Goal: Transaction & Acquisition: Register for event/course

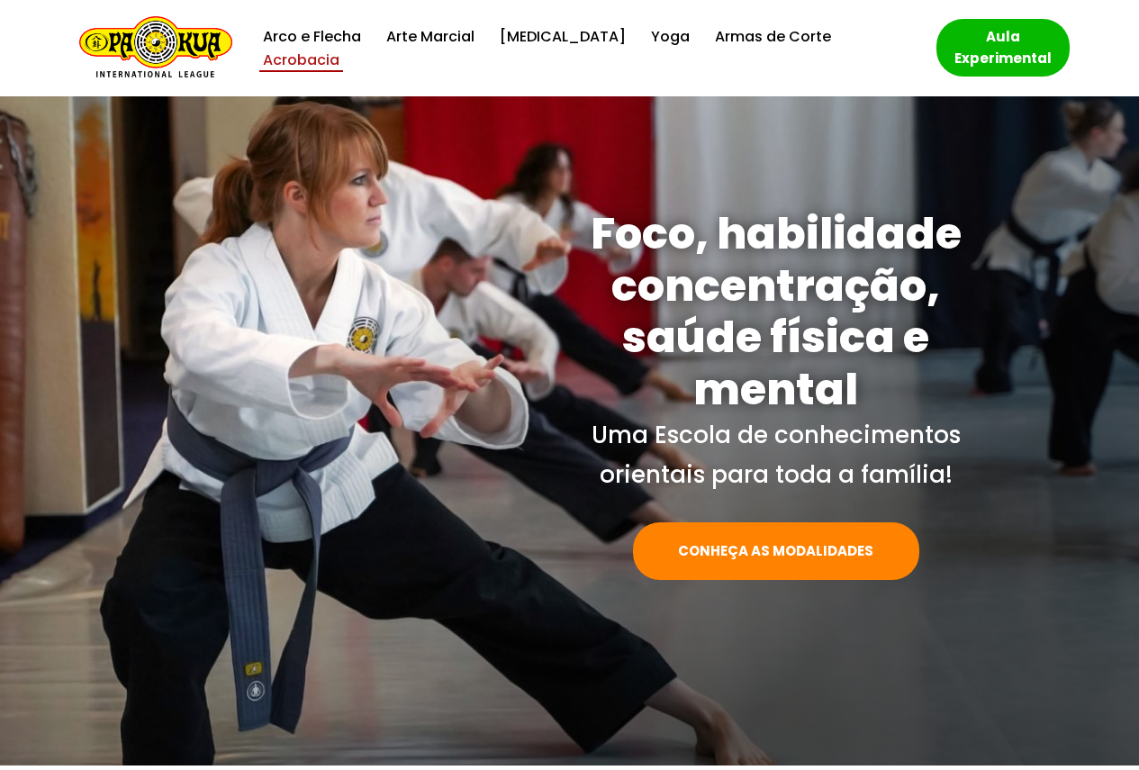
click at [340, 48] on link "Acrobacia" at bounding box center [301, 60] width 77 height 24
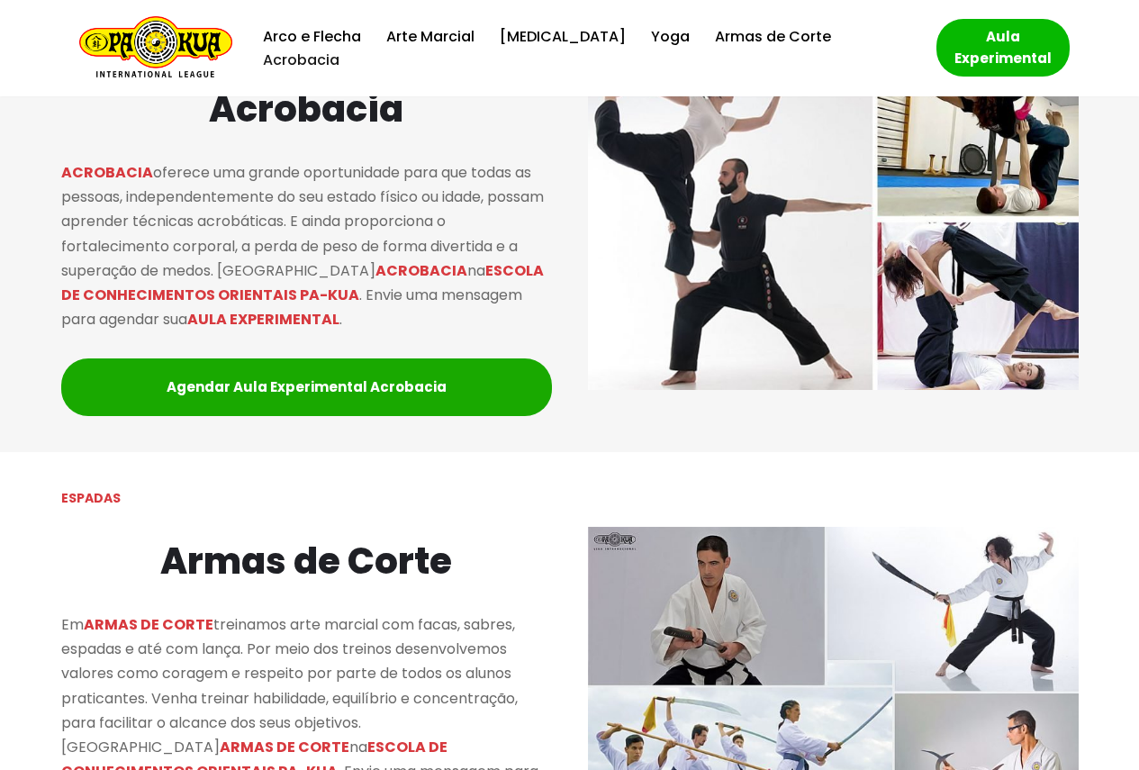
scroll to position [1942, 0]
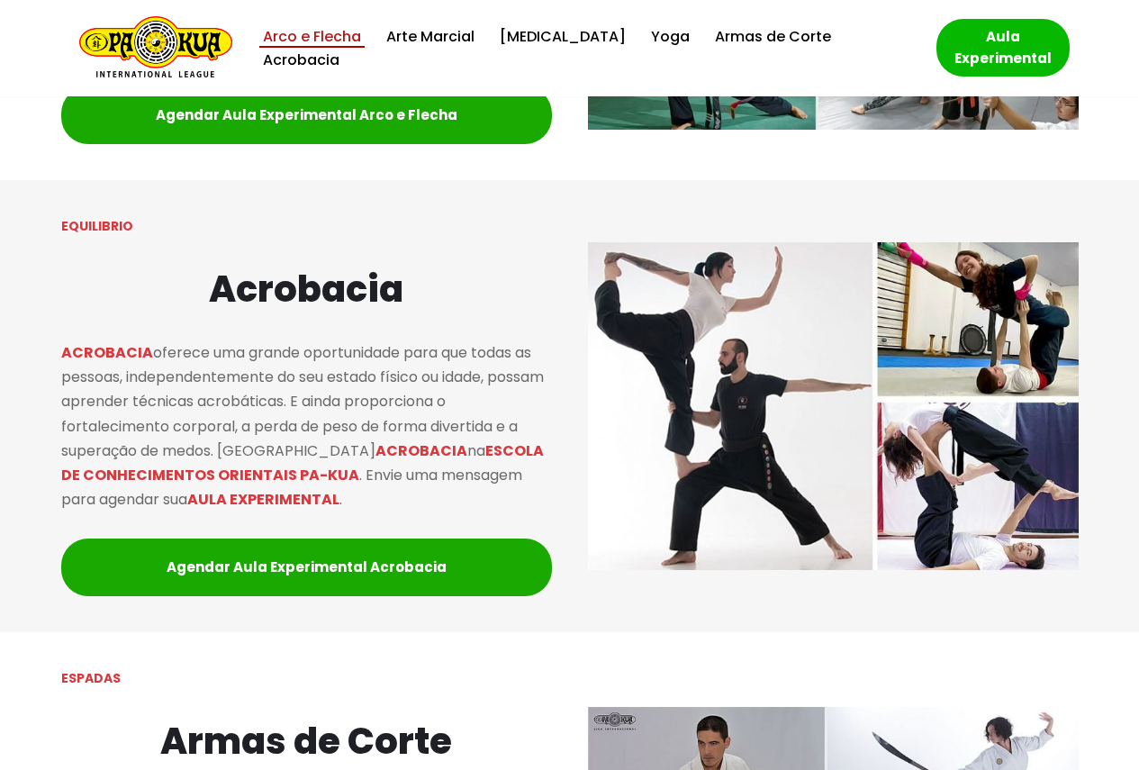
click at [361, 40] on link "Arco e Flecha" at bounding box center [312, 36] width 98 height 24
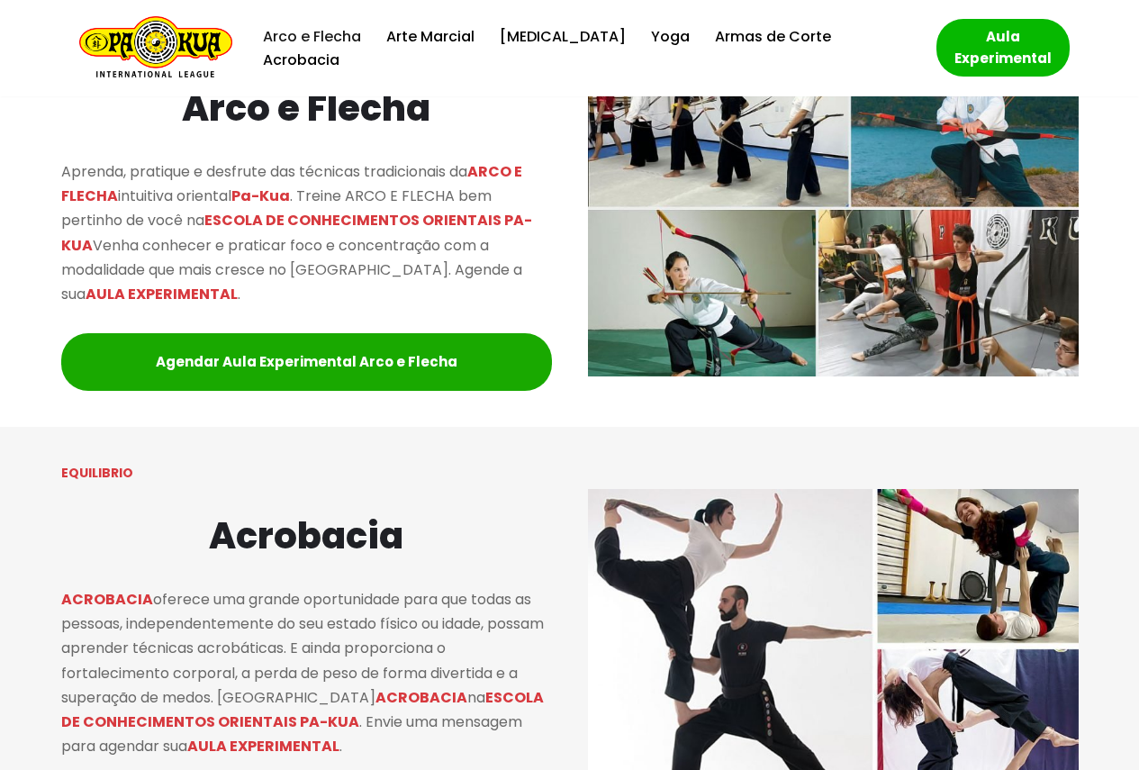
scroll to position [1694, 0]
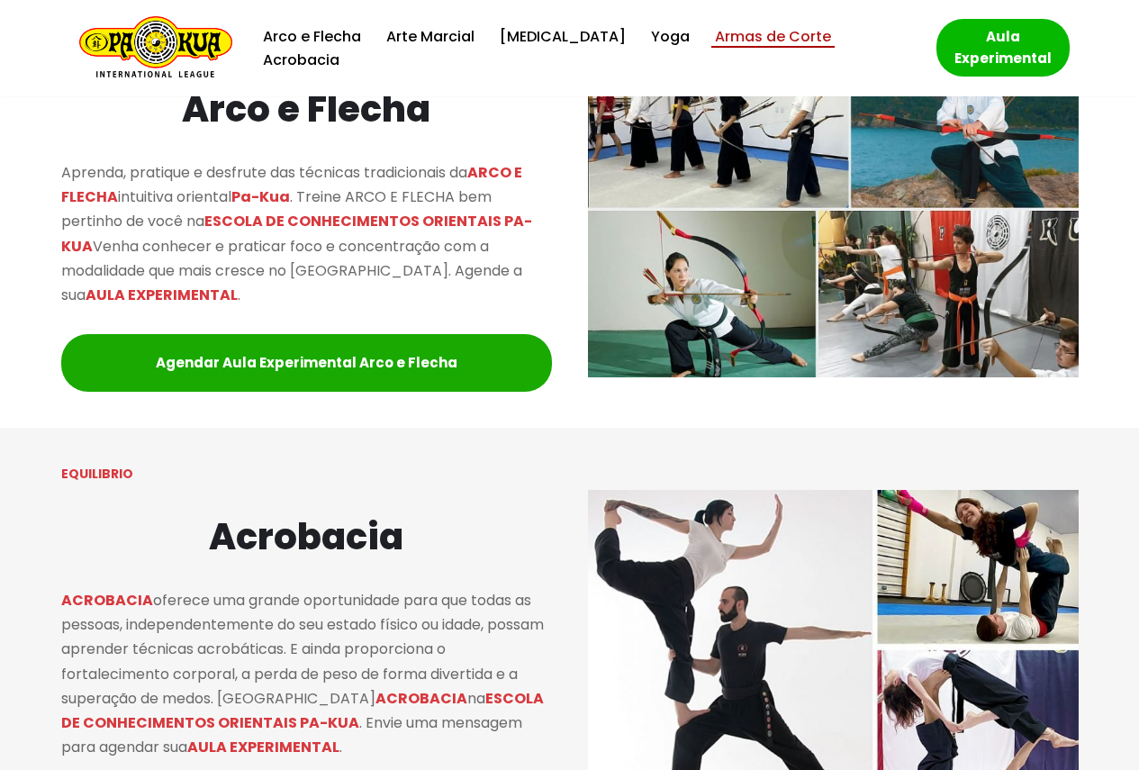
click at [715, 44] on link "Armas de Corte" at bounding box center [773, 36] width 116 height 24
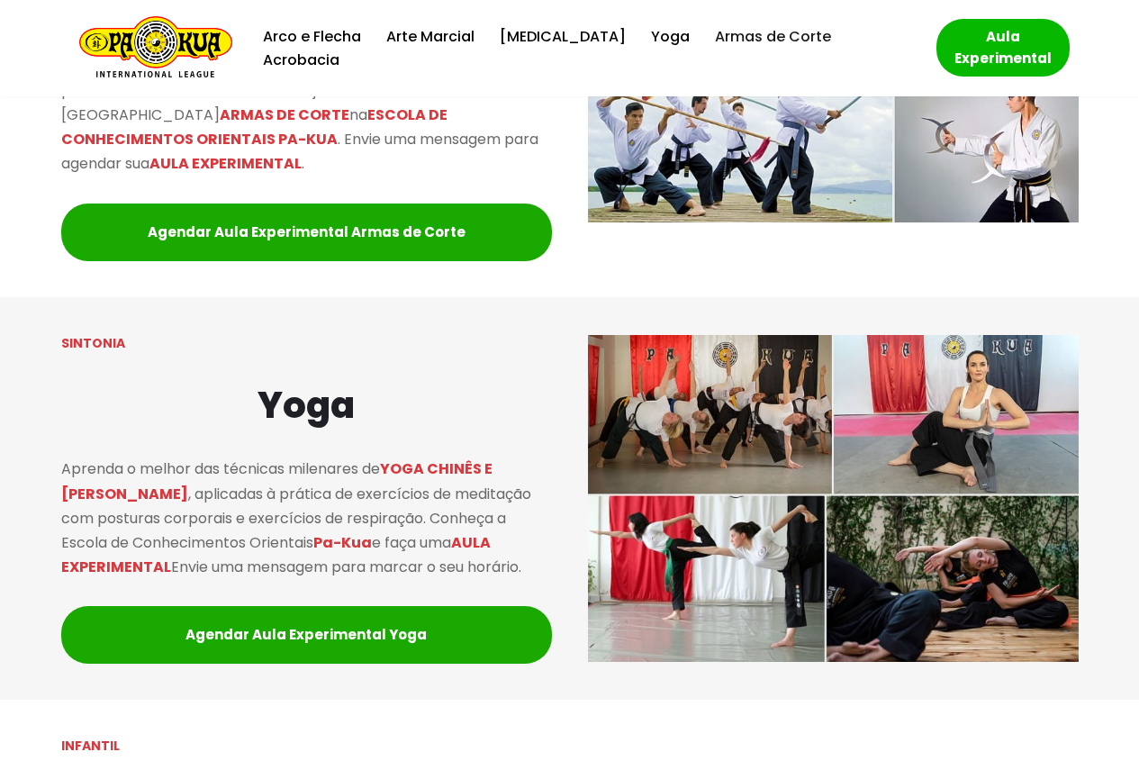
scroll to position [2214, 0]
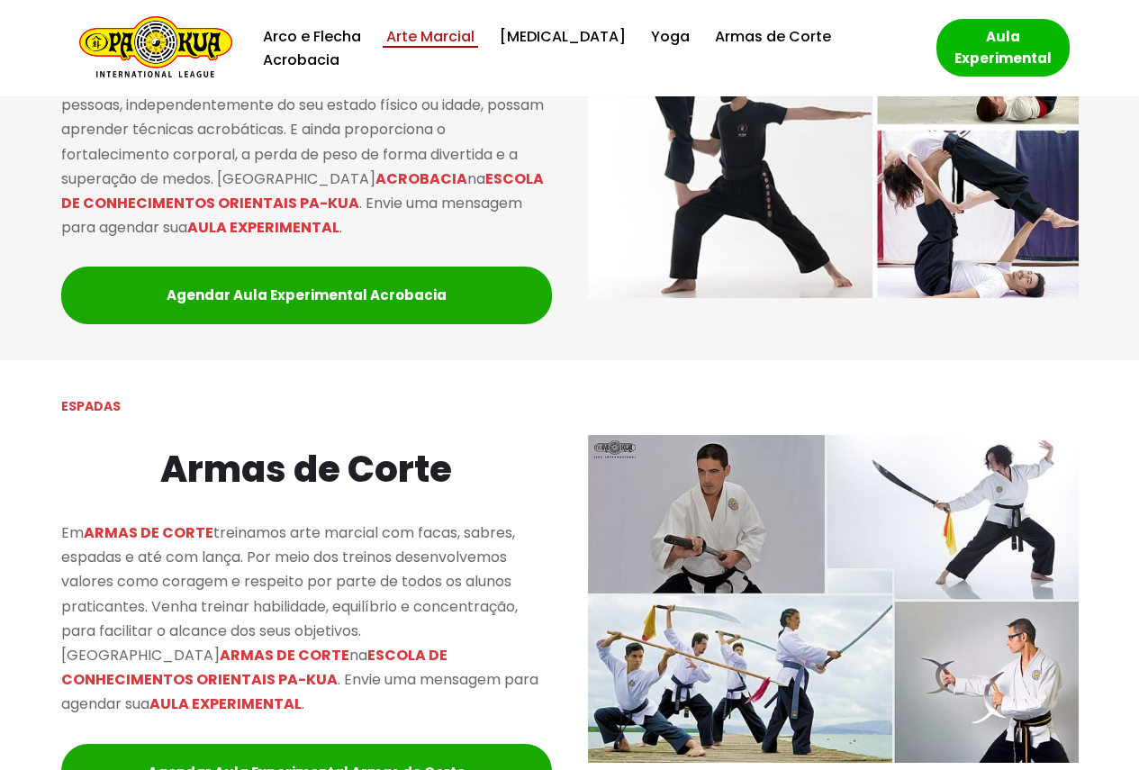
click at [462, 49] on link "Arte Marcial" at bounding box center [430, 36] width 88 height 24
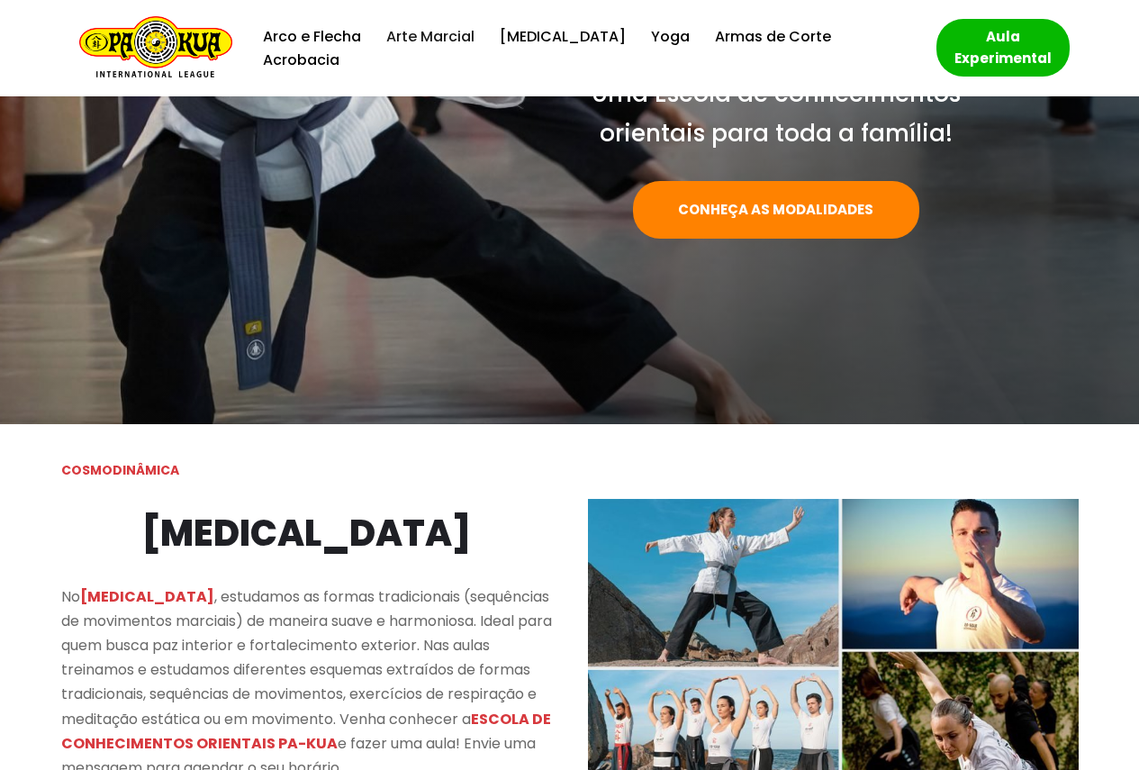
scroll to position [0, 0]
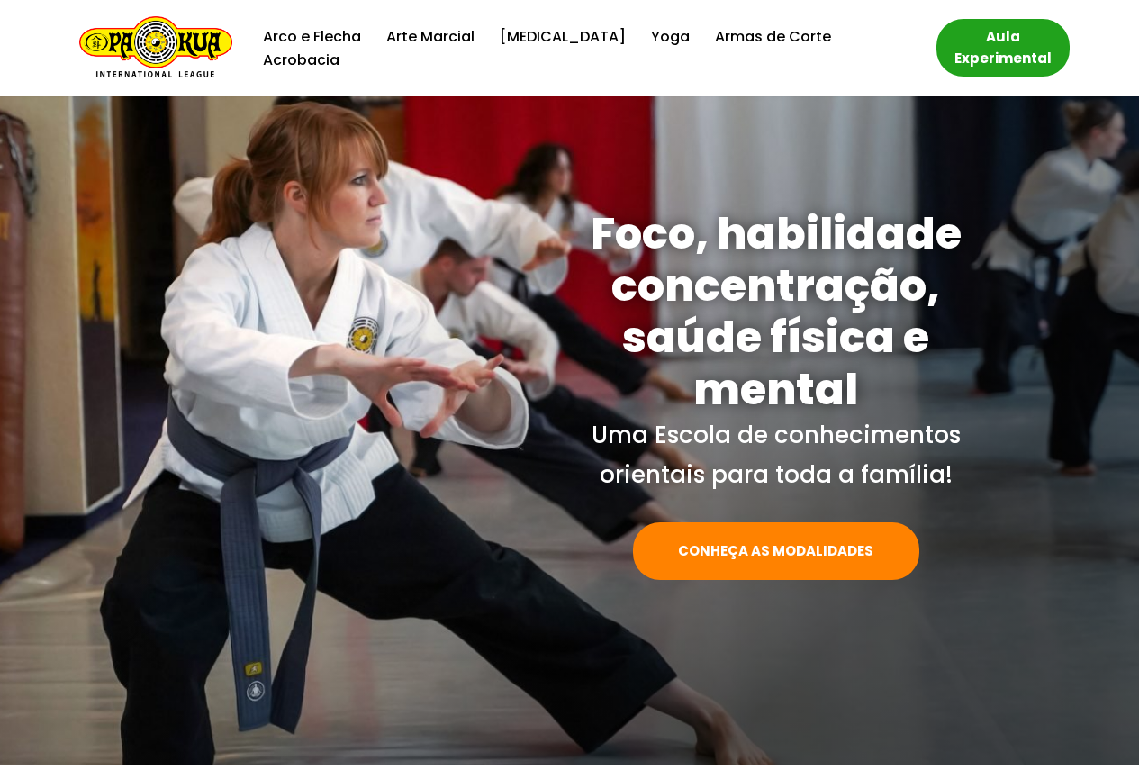
click at [1012, 54] on link "Aula Experimental" at bounding box center [1003, 48] width 133 height 58
